Goal: Transaction & Acquisition: Download file/media

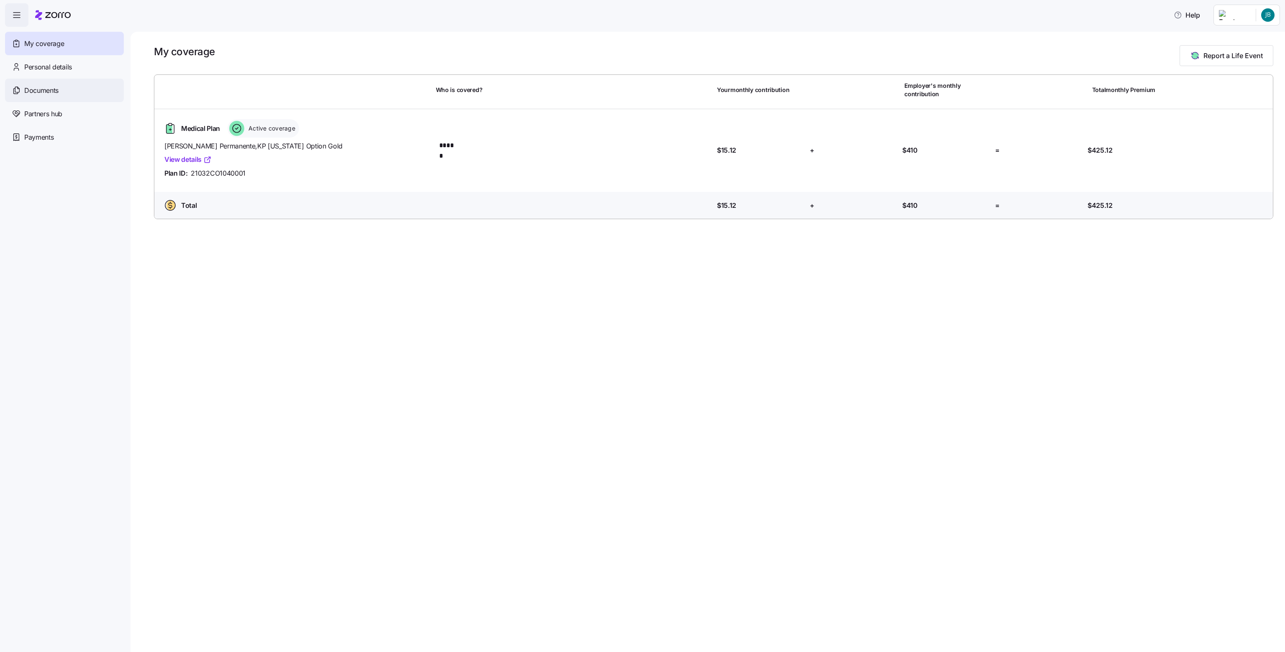
click at [52, 84] on div "Documents" at bounding box center [64, 90] width 119 height 23
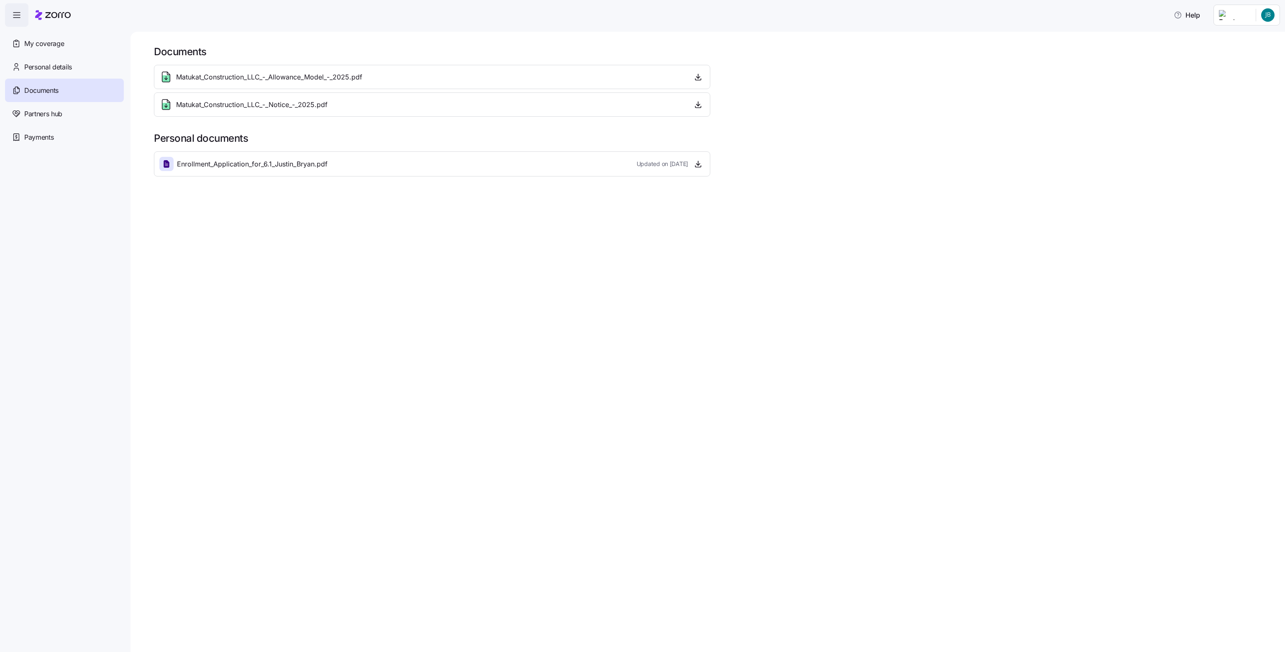
click at [299, 105] on span "Matukat_Construction_LLC_-_Notice_-_2025.pdf" at bounding box center [251, 105] width 151 height 10
click at [696, 103] on icon "button" at bounding box center [698, 104] width 8 height 8
click at [700, 78] on icon "button" at bounding box center [698, 77] width 8 height 8
click at [697, 78] on icon "button" at bounding box center [698, 77] width 8 height 8
click at [698, 76] on icon "button" at bounding box center [698, 76] width 0 height 4
